Goal: Navigation & Orientation: Find specific page/section

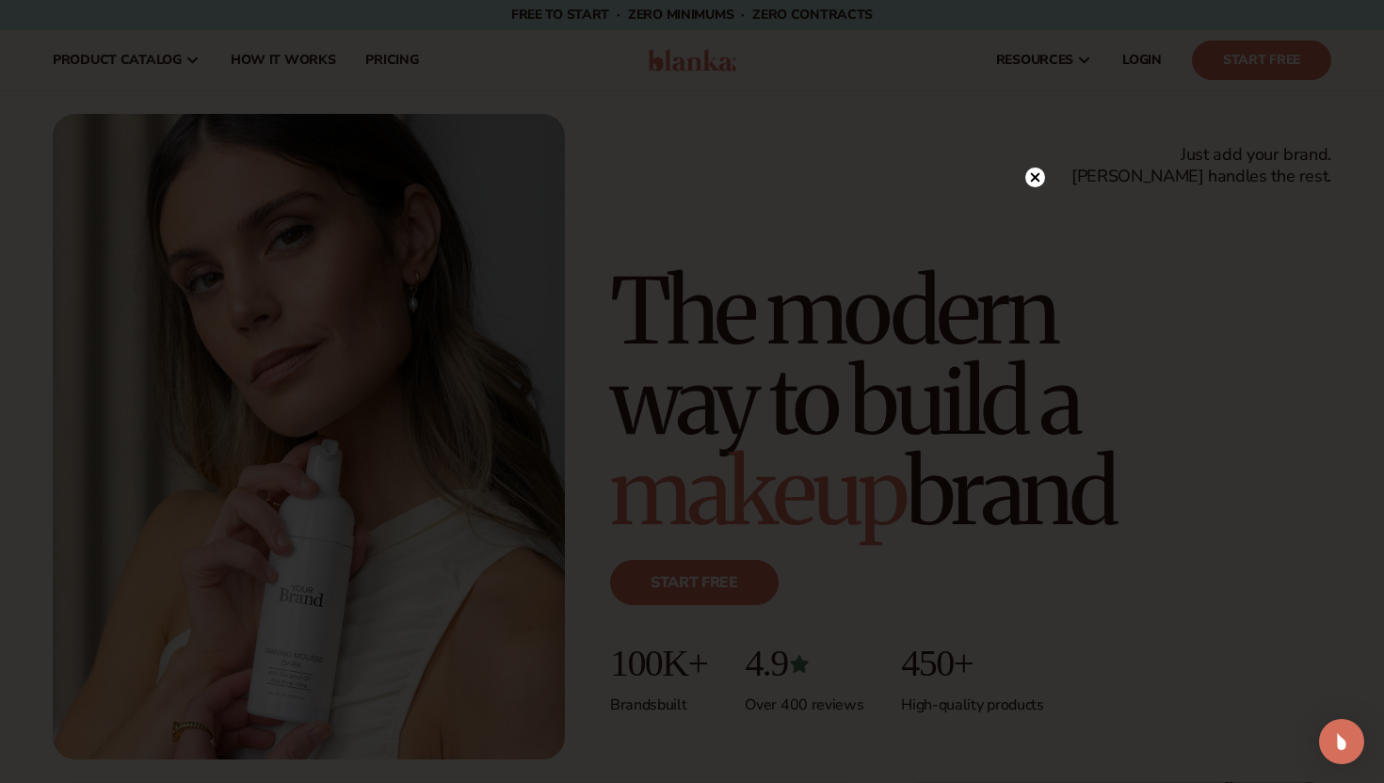
click at [1041, 177] on circle at bounding box center [1035, 178] width 20 height 20
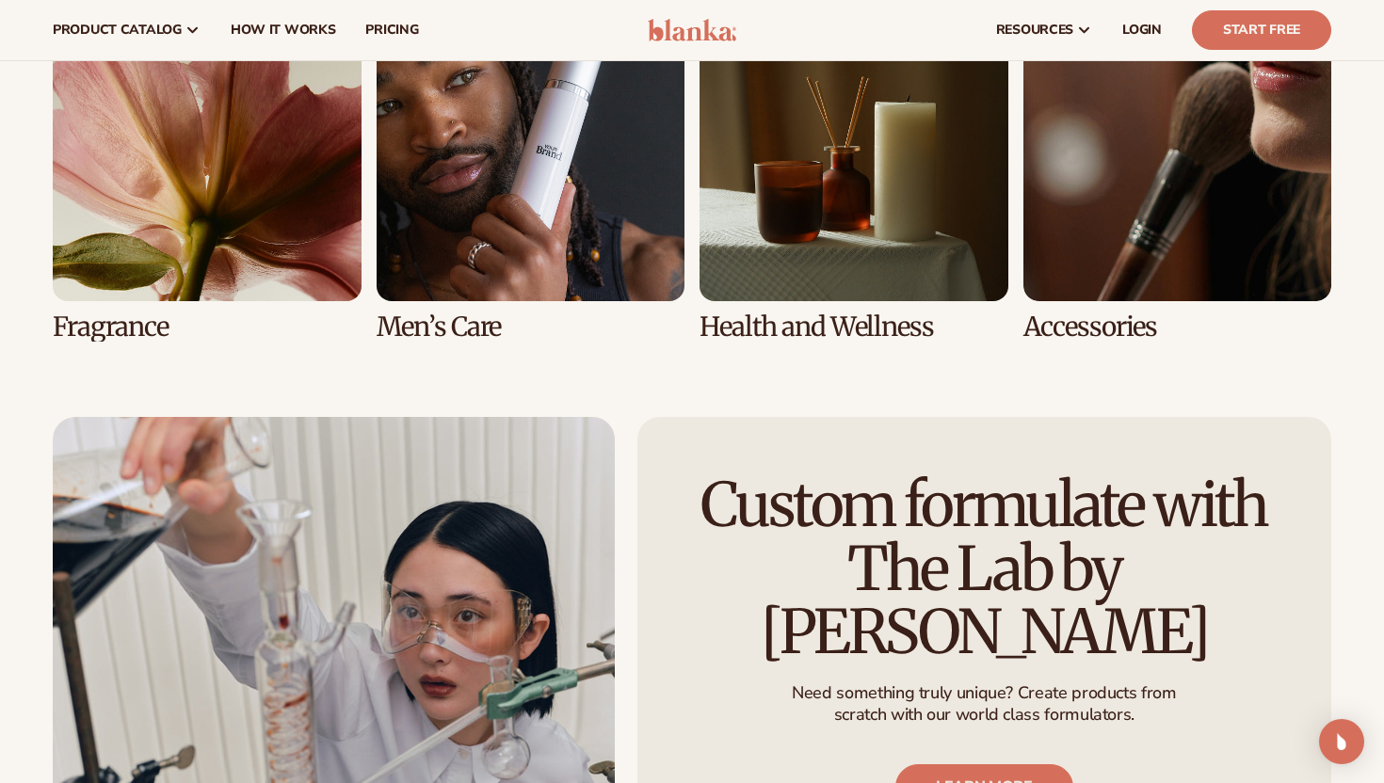
scroll to position [3957, 0]
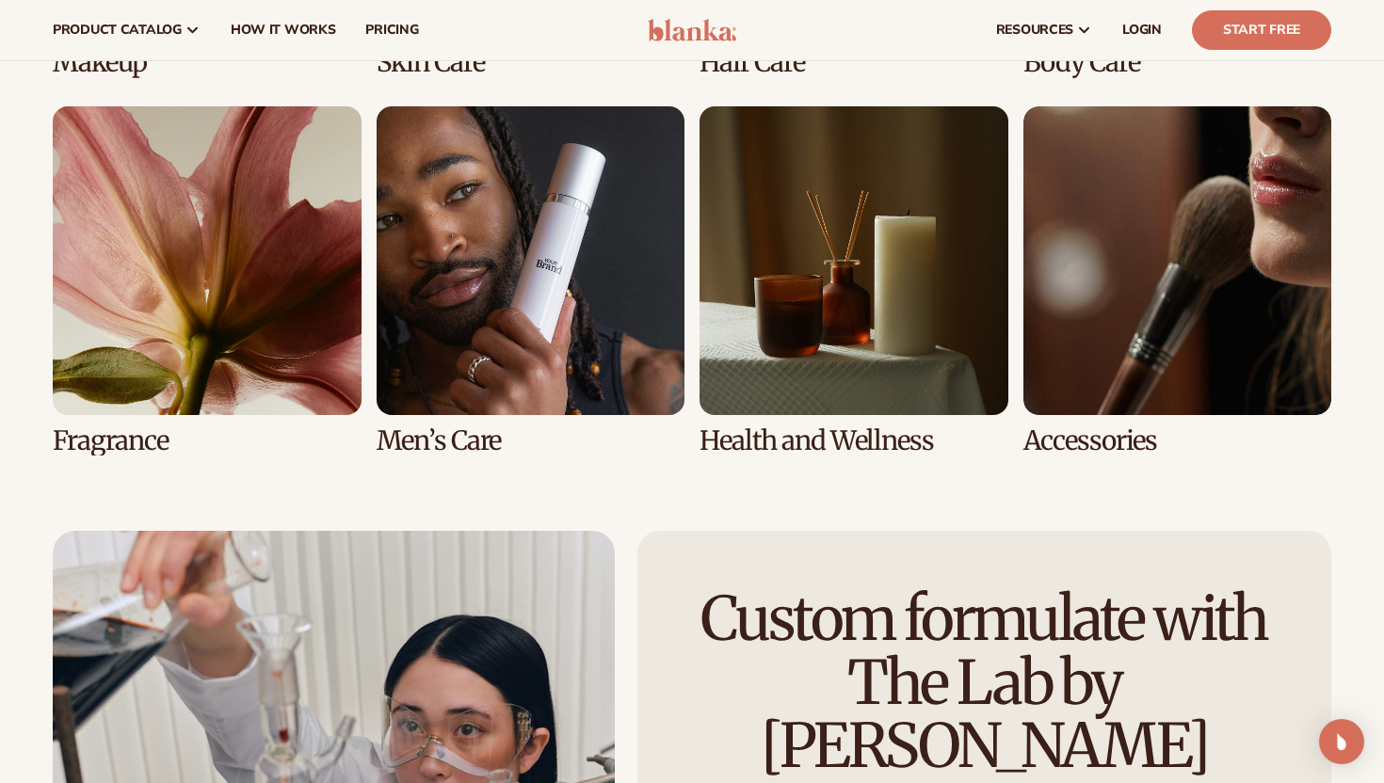
click at [603, 312] on link "6 / 8" at bounding box center [531, 280] width 309 height 348
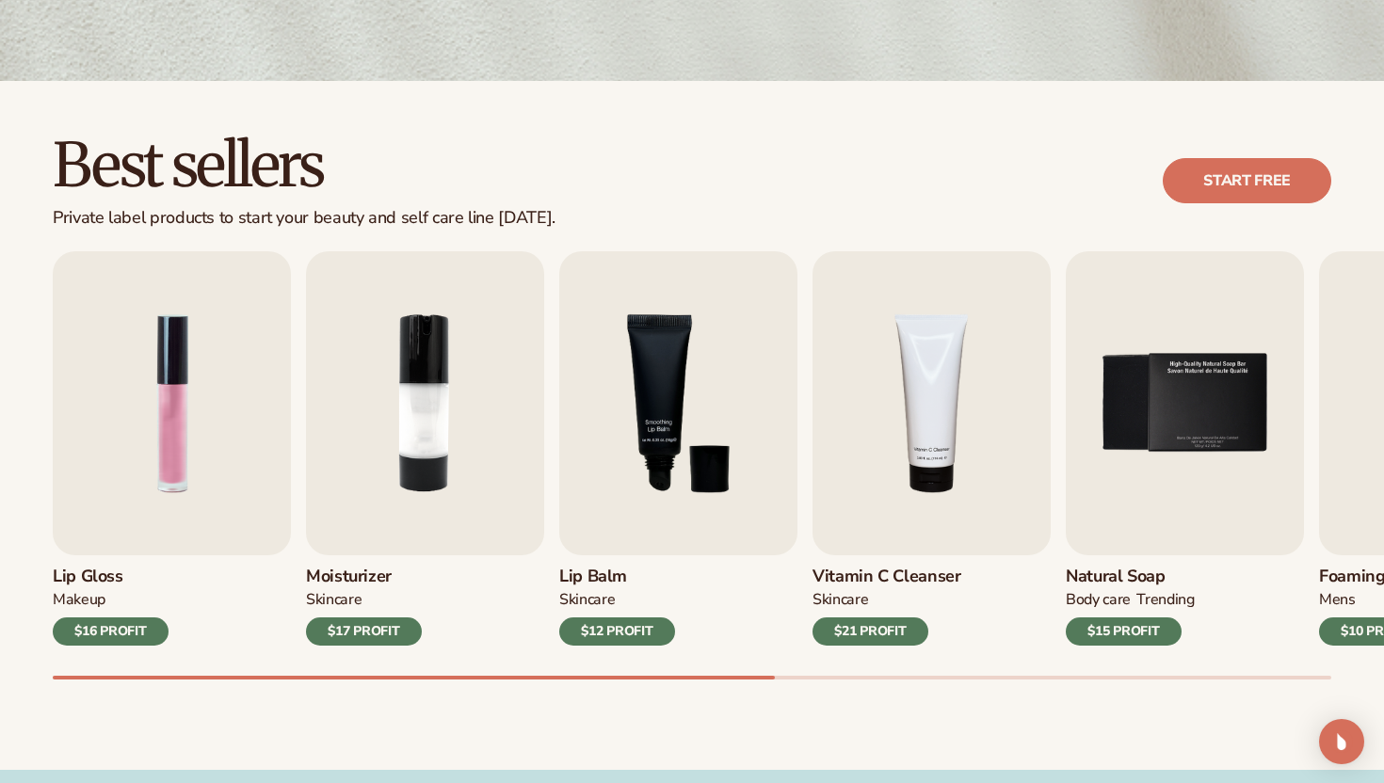
scroll to position [592, 0]
